Goal: Task Accomplishment & Management: Manage account settings

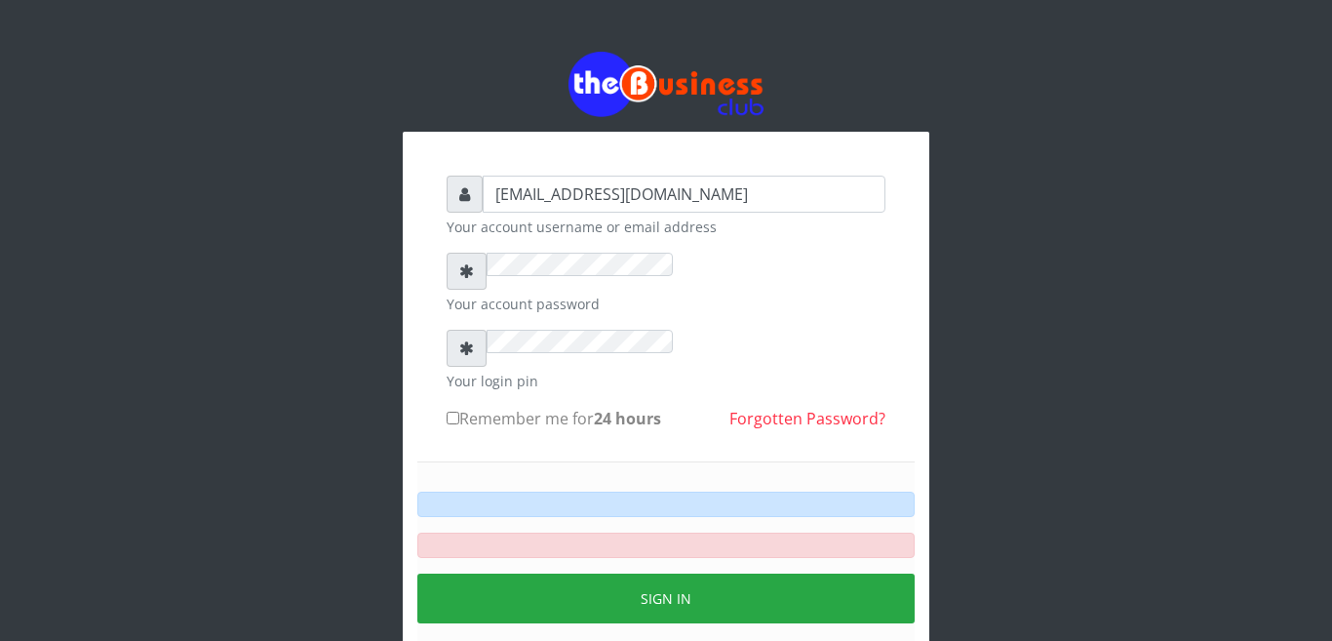
click at [456, 412] on input "Remember me for 24 hours" at bounding box center [453, 418] width 13 height 13
checkbox input "true"
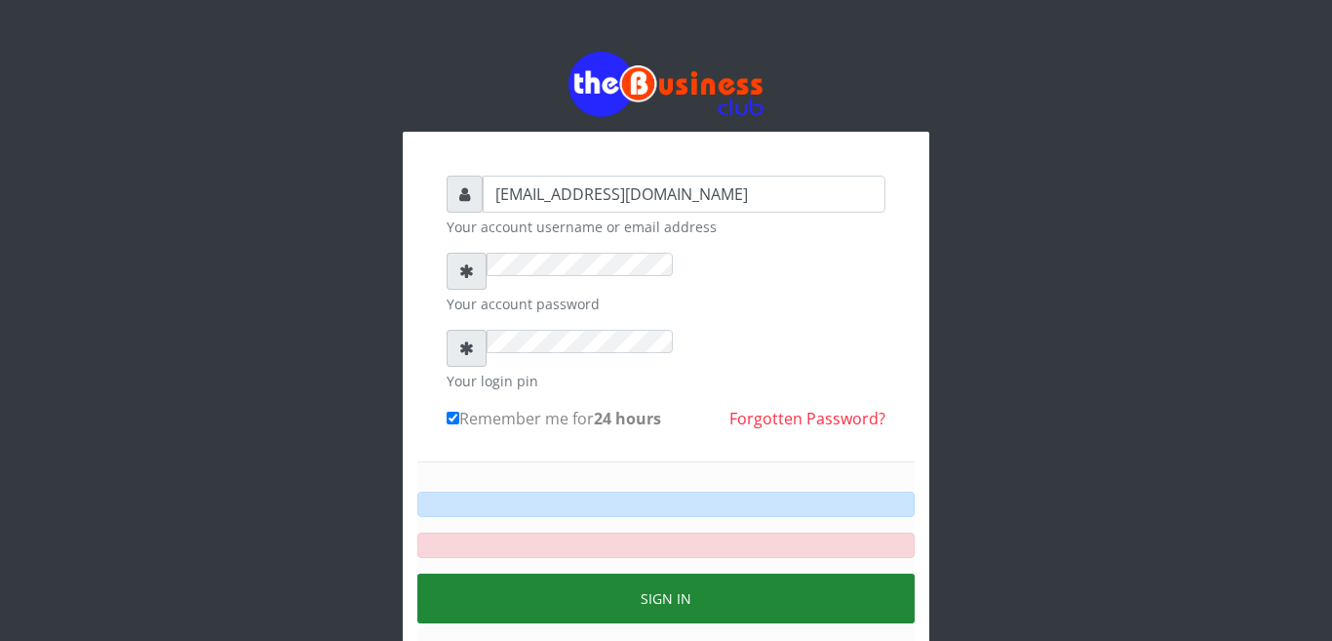
click at [661, 574] on button "Sign in" at bounding box center [665, 599] width 497 height 50
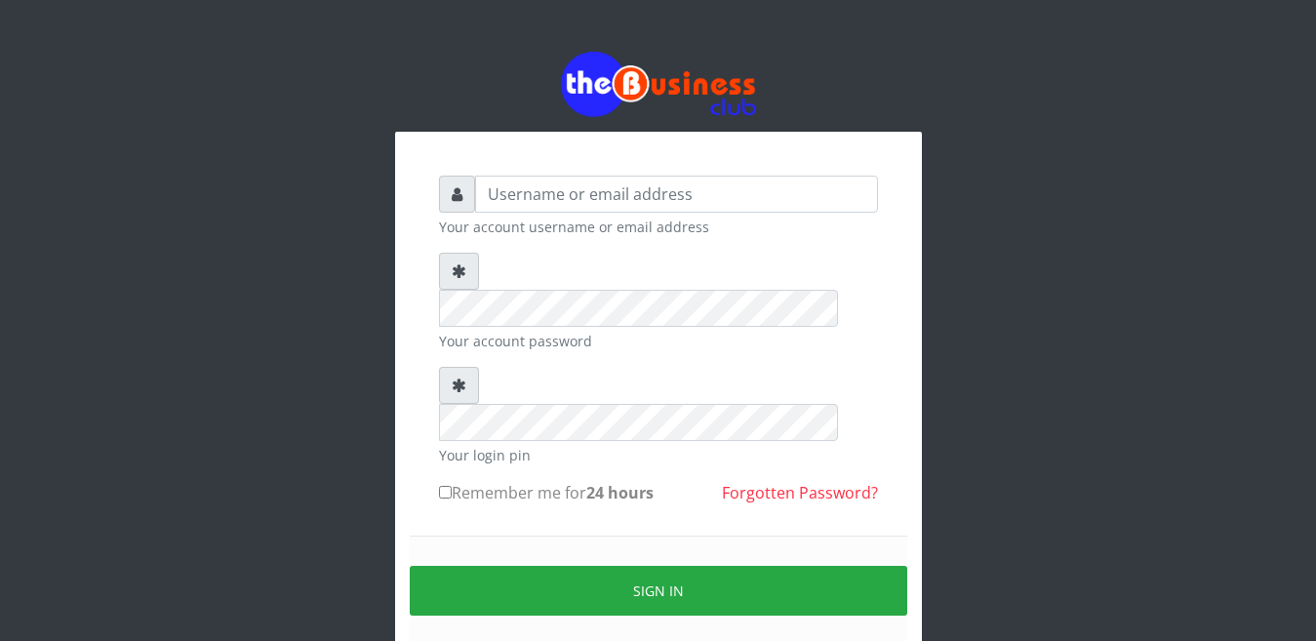
click at [515, 193] on input "text" at bounding box center [676, 194] width 403 height 37
type input "[EMAIL_ADDRESS][DOMAIN_NAME]"
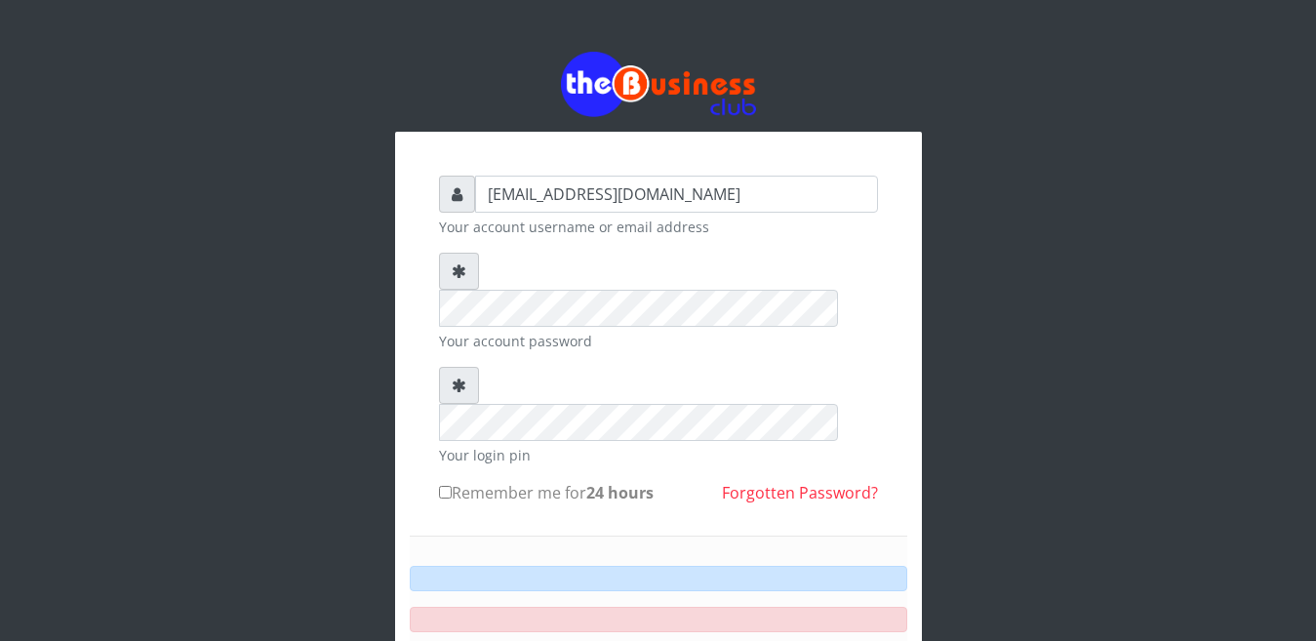
click at [444, 486] on input "Remember me for 24 hours" at bounding box center [445, 492] width 13 height 13
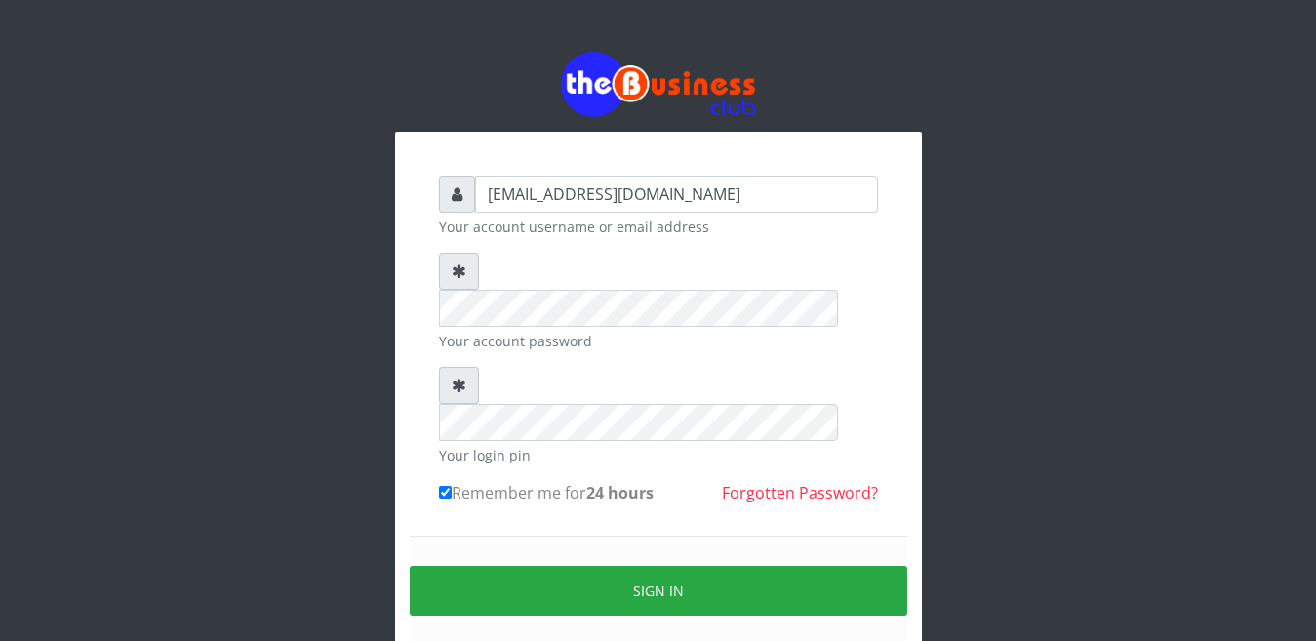
click at [441, 486] on input "Remember me for 24 hours" at bounding box center [445, 492] width 13 height 13
checkbox input "true"
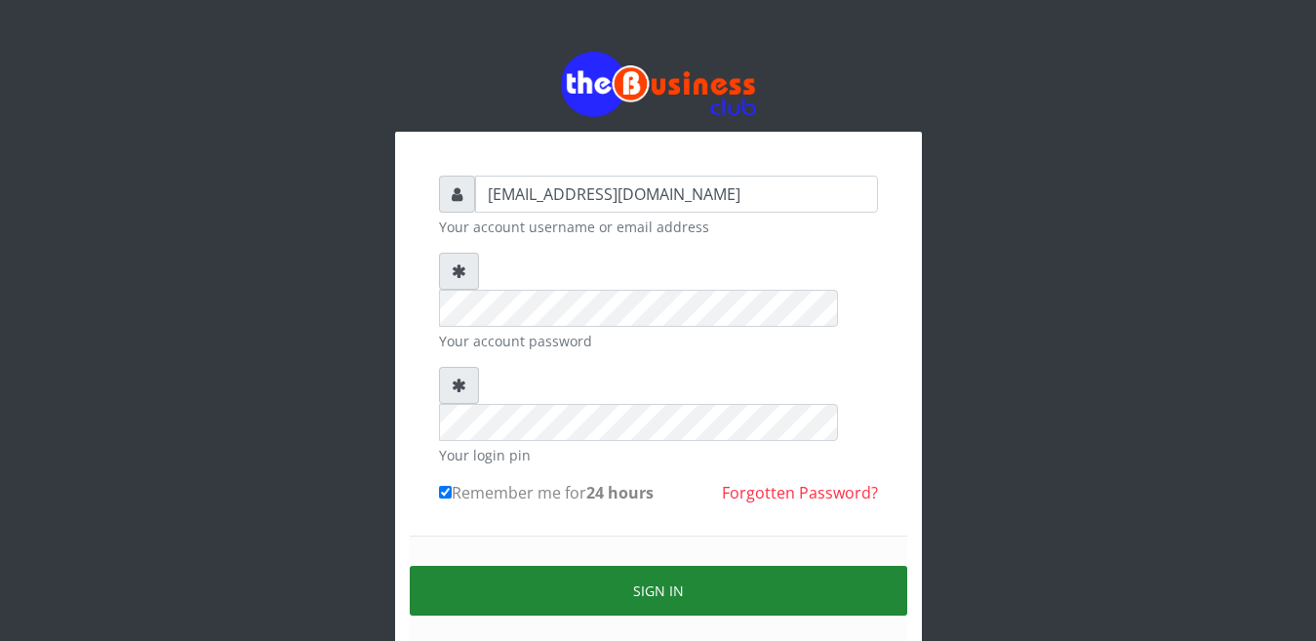
click at [643, 566] on button "Sign in" at bounding box center [658, 591] width 497 height 50
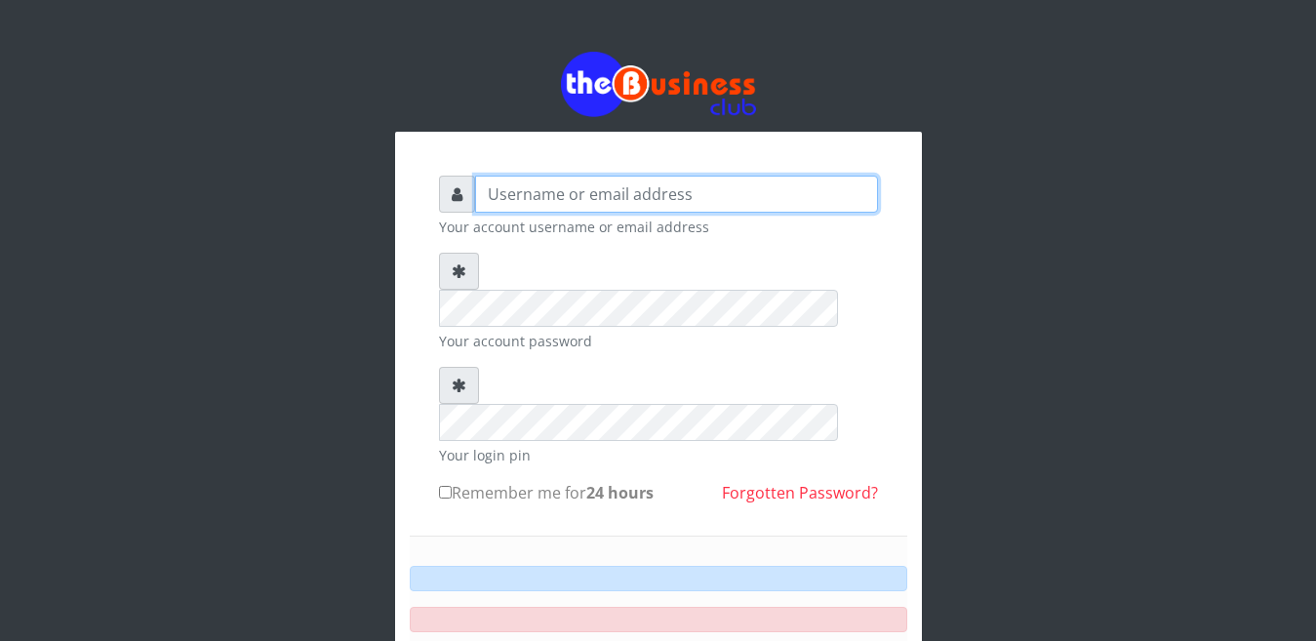
click at [490, 176] on input "text" at bounding box center [676, 194] width 403 height 37
type input "[EMAIL_ADDRESS][DOMAIN_NAME]"
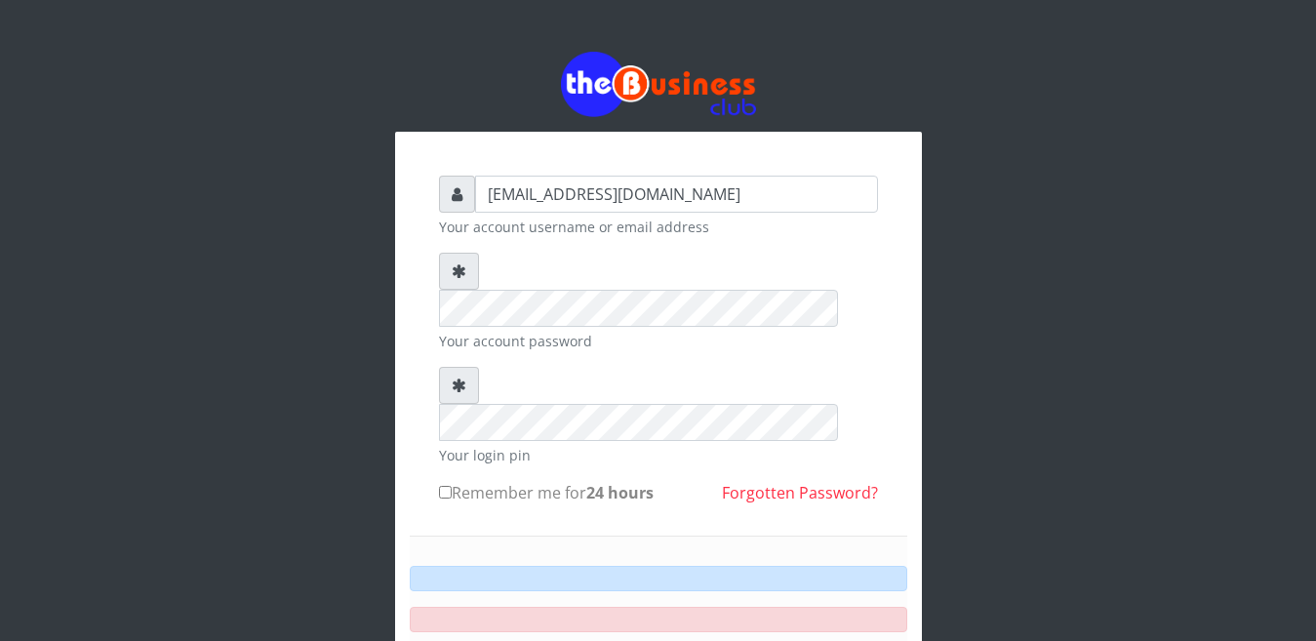
click at [456, 481] on label "Remember me for 24 hours" at bounding box center [546, 492] width 215 height 23
click at [452, 486] on input "Remember me for 24 hours" at bounding box center [445, 492] width 13 height 13
checkbox input "true"
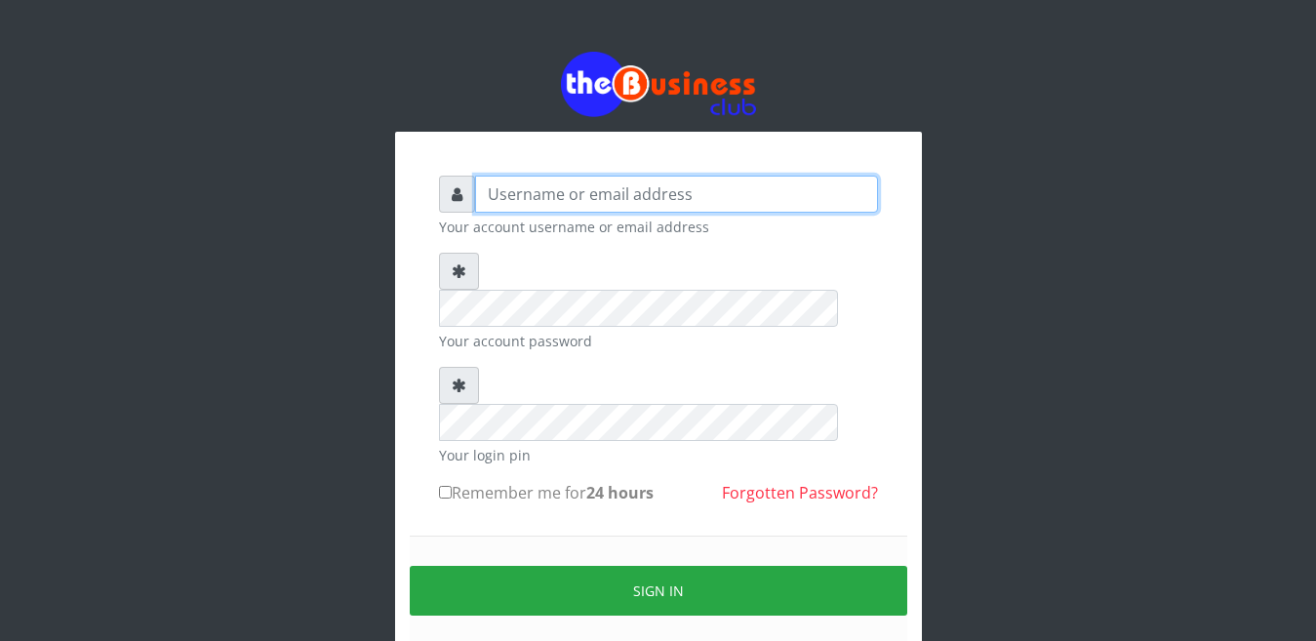
click at [501, 193] on input "text" at bounding box center [676, 194] width 403 height 37
type input "[EMAIL_ADDRESS][DOMAIN_NAME]"
click at [727, 205] on input "[EMAIL_ADDRESS][DOMAIN_NAME]" at bounding box center [676, 194] width 403 height 37
click at [750, 206] on input "[EMAIL_ADDRESS][DOMAIN_NAME]" at bounding box center [676, 194] width 403 height 37
click at [744, 197] on input "happinesschidera20@gmail.com" at bounding box center [676, 194] width 403 height 37
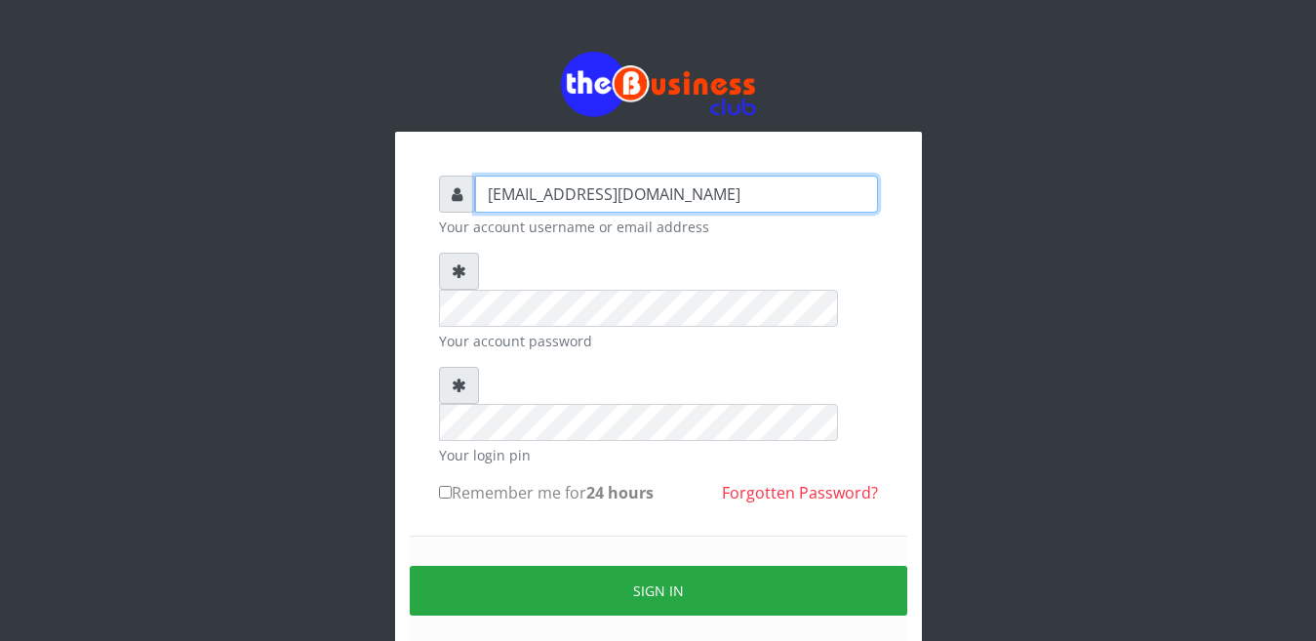
click at [744, 198] on input "happinesschidera20@gmail.com" at bounding box center [676, 194] width 403 height 37
click at [744, 201] on input "happinesschidera20@gmail.com" at bounding box center [676, 194] width 403 height 37
click at [744, 204] on input "happinesschidera20@gmail.com" at bounding box center [676, 194] width 403 height 37
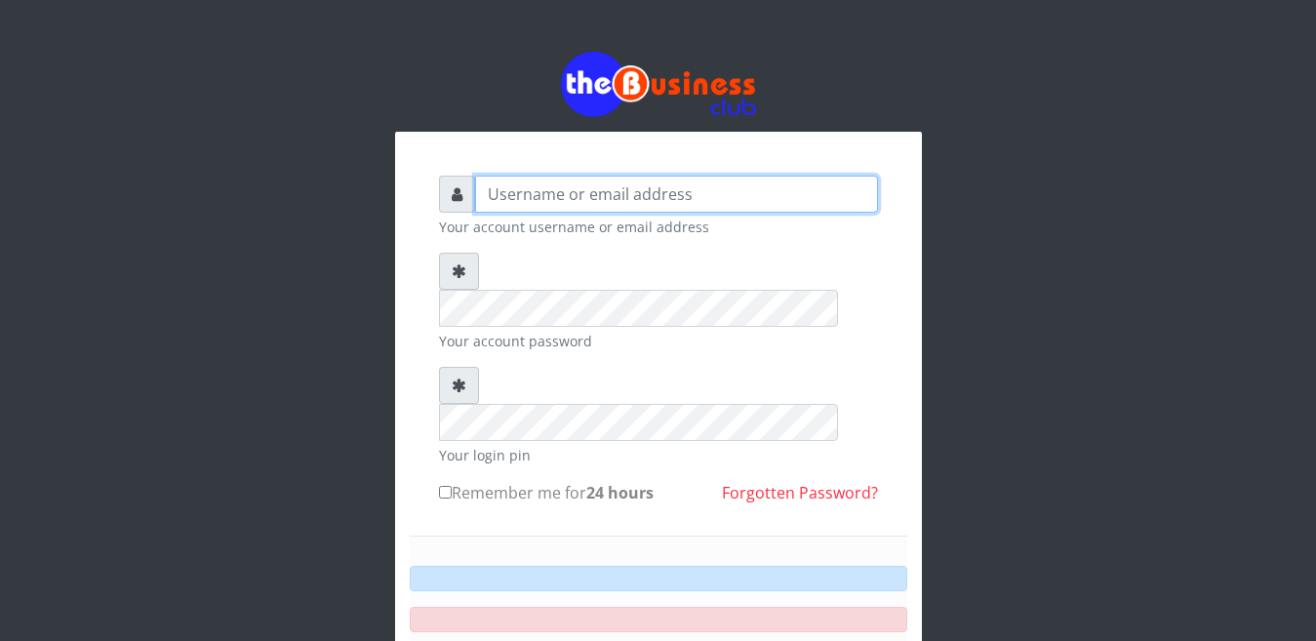
click at [867, 176] on input "text" at bounding box center [676, 194] width 403 height 37
click at [540, 176] on input "text" at bounding box center [676, 194] width 403 height 37
click at [539, 176] on input "text" at bounding box center [676, 194] width 403 height 37
click at [504, 176] on input "text" at bounding box center [676, 194] width 403 height 37
click at [496, 176] on input "text" at bounding box center [676, 194] width 403 height 37
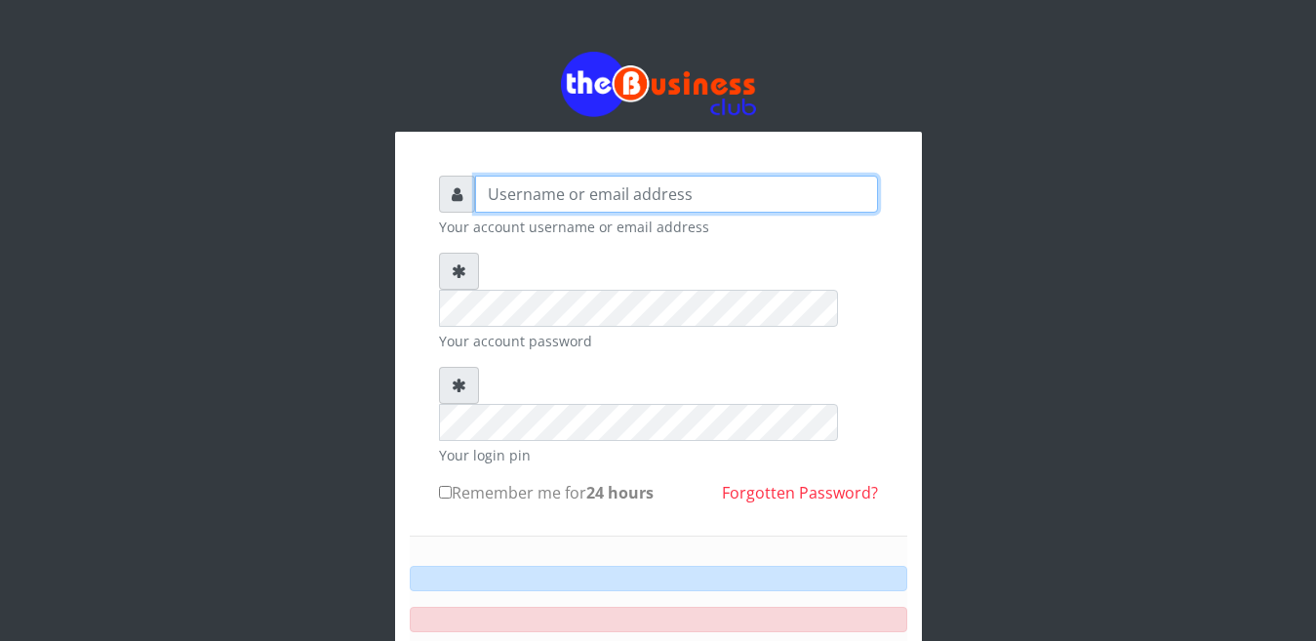
click at [488, 176] on input "text" at bounding box center [676, 194] width 403 height 37
click at [487, 176] on input "text" at bounding box center [676, 194] width 403 height 37
click at [715, 132] on div "Your account username or email address Your account password Your login pin Rem…" at bounding box center [658, 470] width 527 height 677
